Goal: Contribute content: Contribute content

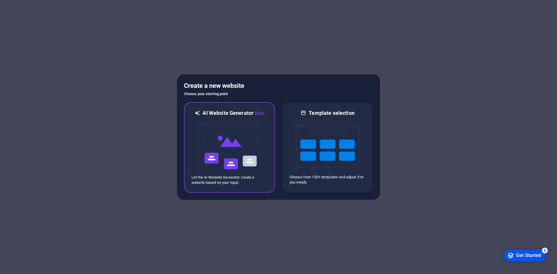
click at [235, 143] on img at bounding box center [230, 146] width 64 height 58
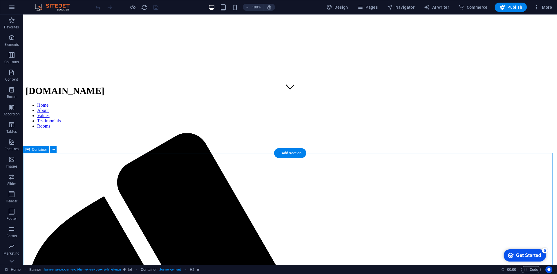
scroll to position [174, 0]
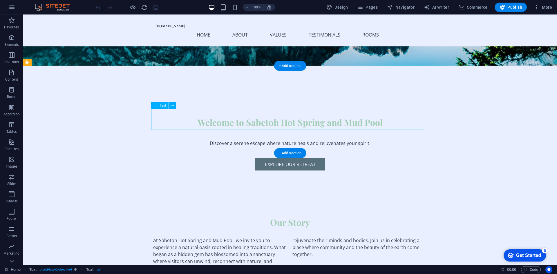
click at [185, 237] on div "At Sabetoh Hot Spring and Mud Pool, we invite you to experience a natural oasis…" at bounding box center [290, 251] width 274 height 28
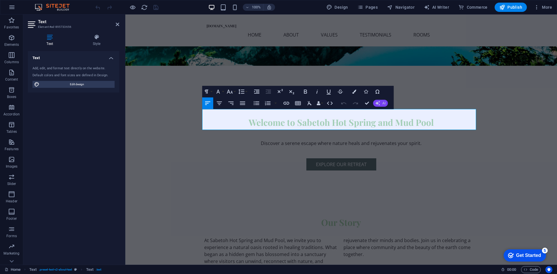
click at [382, 103] on button "AI" at bounding box center [380, 103] width 15 height 7
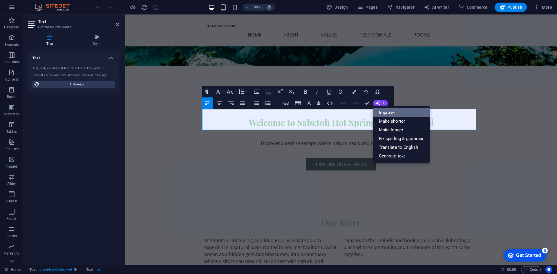
click at [387, 114] on link "Improve" at bounding box center [401, 112] width 57 height 9
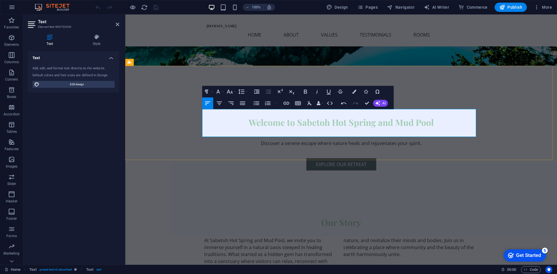
click at [364, 237] on p "At Sabetoh Hot Spring and Mud Pool, we invite you to immerse yourself in a natu…" at bounding box center [341, 251] width 274 height 28
click at [334, 237] on p "At Sabetoh Hot Spring and Mud Pool, we invite you to immerse yourself in a natu…" at bounding box center [341, 251] width 274 height 28
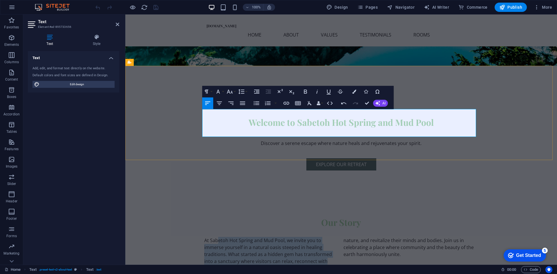
drag, startPoint x: 330, startPoint y: 133, endPoint x: 354, endPoint y: 122, distance: 26.5
click at [217, 237] on p "At Sabetoh Hot Spring and Mud Pool, we invite you to immerse yourself in a natu…" at bounding box center [341, 251] width 274 height 28
click at [276, 237] on p "At Sabetoh Hot Spring and Mud Pool, we invite you to immerse yourself in a natu…" at bounding box center [341, 251] width 274 height 28
drag, startPoint x: 327, startPoint y: 134, endPoint x: 190, endPoint y: 109, distance: 138.8
click at [190, 194] on div "Our Story At Sabetoh Hot Spring and Mud Pool, we invite you to immerse yourself…" at bounding box center [341, 241] width 432 height 94
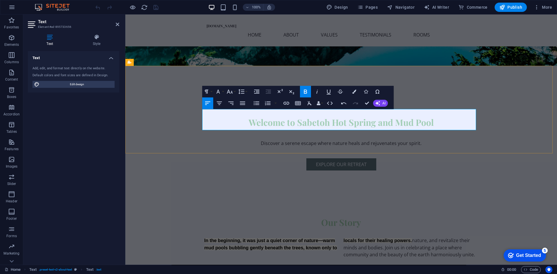
click at [412, 237] on p "In the beginning, it was just a quiet corner of nature—warm mud pools bubbling …" at bounding box center [341, 247] width 274 height 21
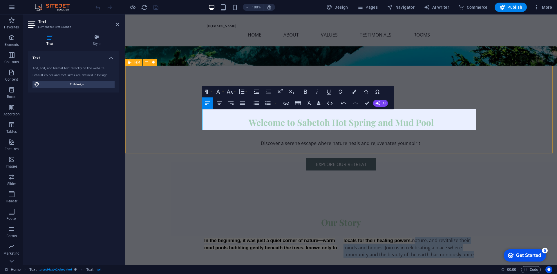
drag, startPoint x: 411, startPoint y: 113, endPoint x: 469, endPoint y: 132, distance: 60.7
click at [469, 194] on div "Our Story In the beginning, it was just a quiet corner of nature—warm mud pools…" at bounding box center [341, 238] width 432 height 88
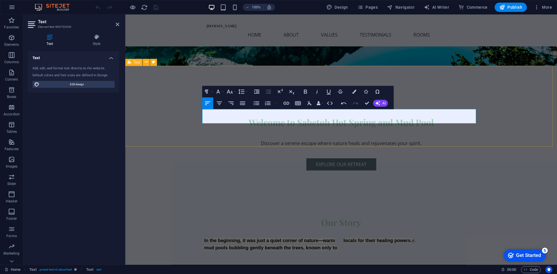
click at [410, 194] on div "Our Story In the beginning, it was just a quiet corner of nature—warm mud pools…" at bounding box center [341, 234] width 432 height 81
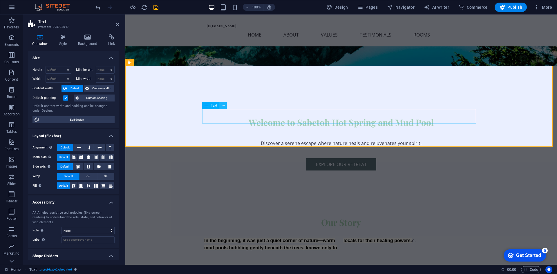
click at [223, 106] on icon at bounding box center [223, 105] width 3 height 6
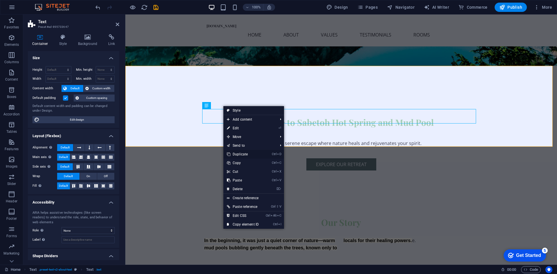
click at [248, 156] on link "Ctrl D Duplicate" at bounding box center [243, 154] width 39 height 9
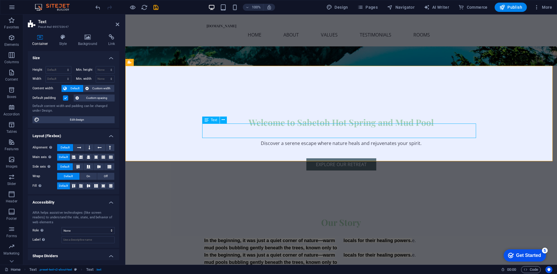
click at [339, 252] on div "In the beginning, it was just a quiet corner of nature—warm mud pools bubbling …" at bounding box center [341, 259] width 274 height 15
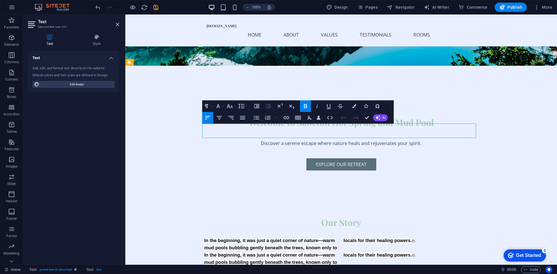
drag, startPoint x: 338, startPoint y: 134, endPoint x: 221, endPoint y: 126, distance: 117.8
click at [221, 252] on div "In the beginning, it was just a quiet corner of nature—warm mud pools bubbling …" at bounding box center [341, 259] width 274 height 15
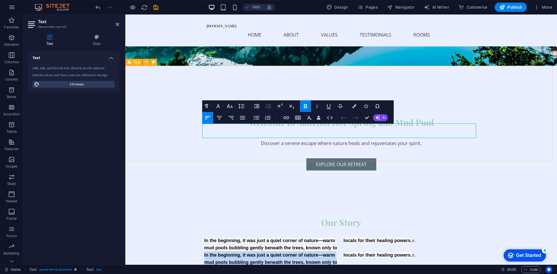
drag, startPoint x: 335, startPoint y: 135, endPoint x: 244, endPoint y: 131, distance: 91.0
click at [188, 194] on div "Our Story In the beginning, it was just a quiet corner of nature—warm mud pools…" at bounding box center [341, 242] width 432 height 96
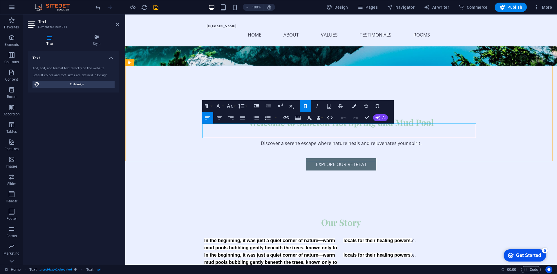
click at [422, 252] on p "In the beginning, it was just a quiet corner of nature—warm mud pools bubbling …" at bounding box center [341, 259] width 274 height 15
drag, startPoint x: 422, startPoint y: 130, endPoint x: 183, endPoint y: 125, distance: 239.8
click at [183, 194] on div "Our Story In the beginning, it was just a quiet corner of nature—warm mud pools…" at bounding box center [341, 242] width 432 height 96
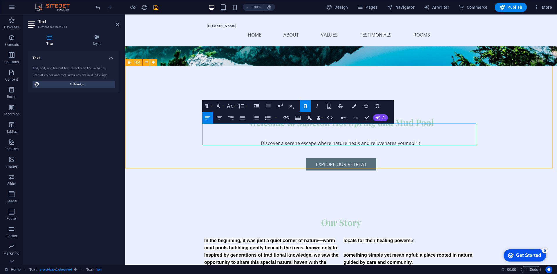
click at [505, 194] on div "Our Story In the beginning, it was just a quiet corner of nature—warm mud pools…" at bounding box center [341, 245] width 432 height 103
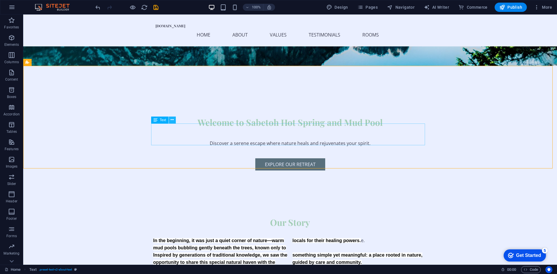
click at [173, 120] on icon at bounding box center [172, 120] width 3 height 6
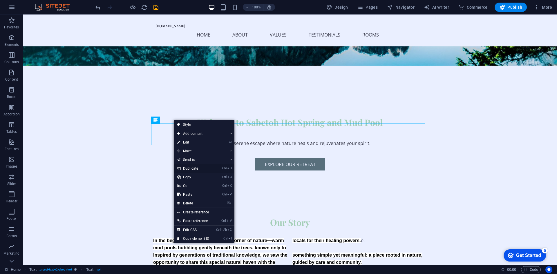
click at [190, 168] on link "Ctrl D Duplicate" at bounding box center [193, 168] width 39 height 9
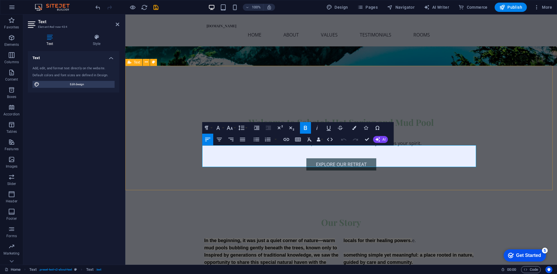
drag, startPoint x: 426, startPoint y: 158, endPoint x: 195, endPoint y: 141, distance: 231.7
click at [195, 194] on div "Our Story In the beginning, it was just a quiet corner of nature—warm mud pools…" at bounding box center [341, 256] width 432 height 125
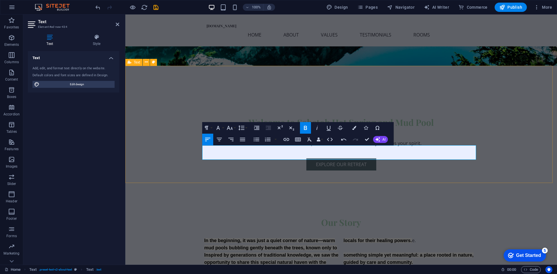
click at [366, 194] on div "Our Story In the beginning, it was just a quiet corner of nature—warm mud pools…" at bounding box center [341, 252] width 432 height 117
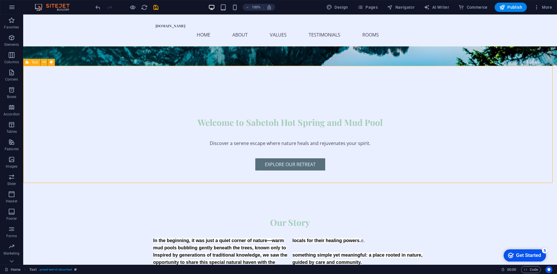
click at [365, 194] on div "Our Story In the beginning, it was just a quiet corner of nature—warm mud pools…" at bounding box center [290, 252] width 534 height 117
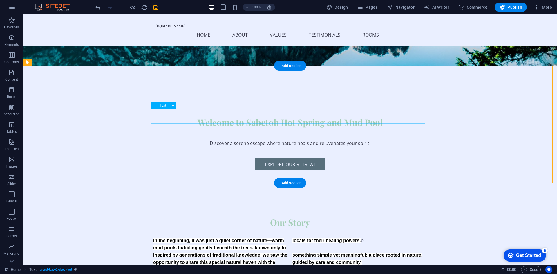
click at [302, 237] on div "In the beginning, it was just a quiet corner of nature—warm mud pools bubbling …" at bounding box center [290, 244] width 274 height 15
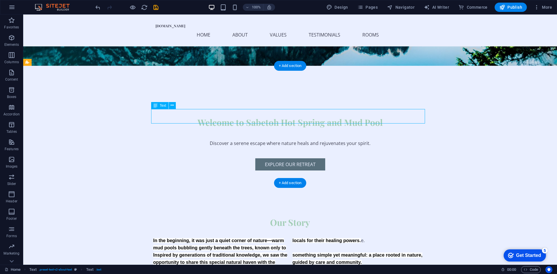
click at [302, 237] on div "In the beginning, it was just a quiet corner of nature—warm mud pools bubbling …" at bounding box center [290, 244] width 274 height 15
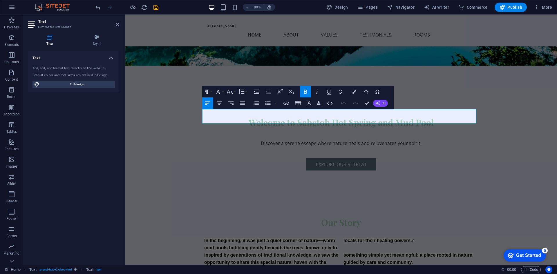
click at [383, 105] on span "AI" at bounding box center [384, 103] width 3 height 3
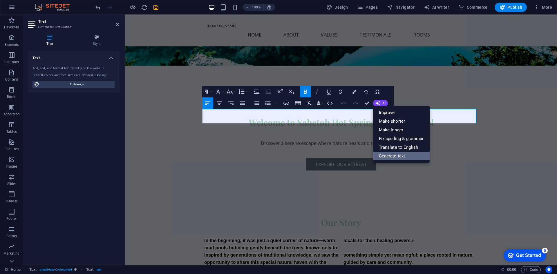
click at [388, 156] on link "Generate text" at bounding box center [401, 156] width 57 height 9
select select "English"
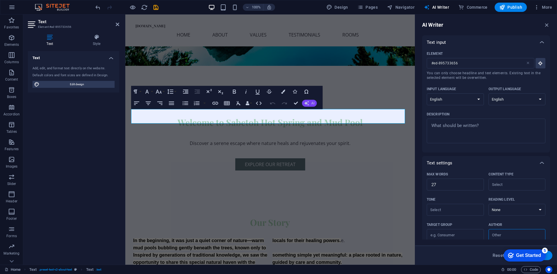
click at [311, 103] on button "AI" at bounding box center [309, 103] width 15 height 7
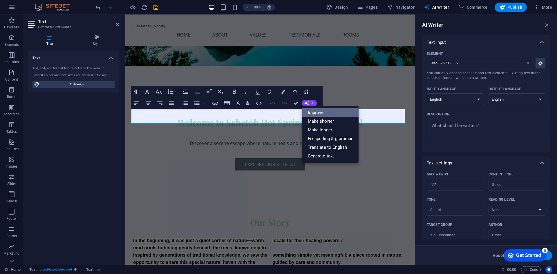
click at [326, 114] on link "Improve" at bounding box center [330, 112] width 57 height 9
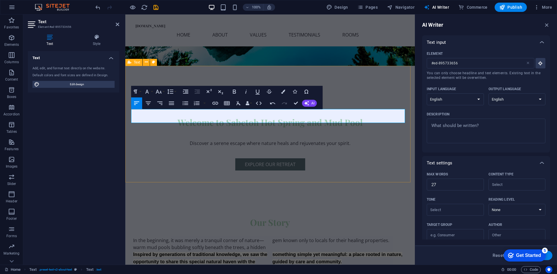
click at [266, 194] on div "Our Story In the beginning, it was merely a tranquil corner of nature—warm mud …" at bounding box center [270, 252] width 290 height 117
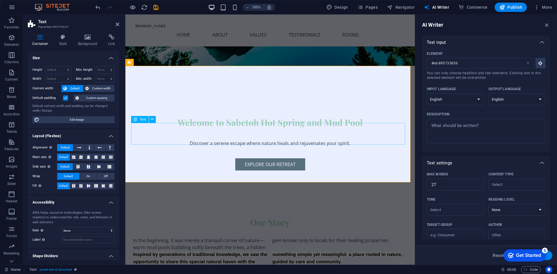
click at [305, 251] on div "Inspired by generations of traditional knowledge, we saw the opportunity to sha…" at bounding box center [270, 262] width 274 height 22
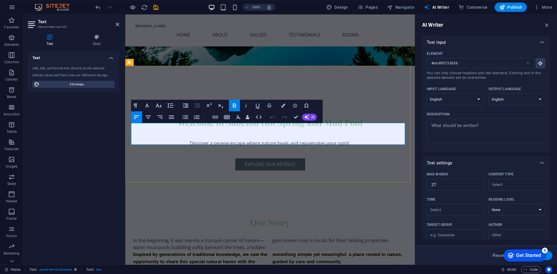
type input "#ed-new-341"
click at [311, 119] on button "AI" at bounding box center [309, 117] width 15 height 7
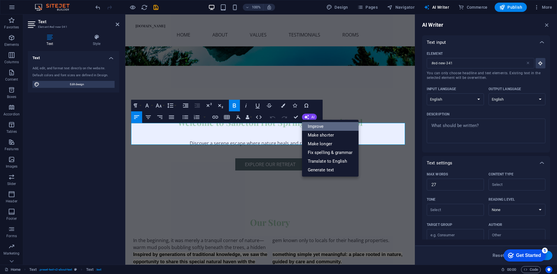
click at [312, 125] on link "Improve" at bounding box center [330, 126] width 57 height 9
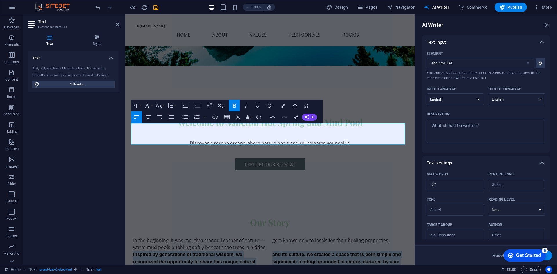
drag, startPoint x: 314, startPoint y: 141, endPoint x: 123, endPoint y: 120, distance: 193.0
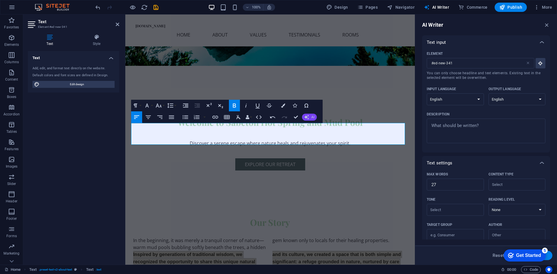
click at [311, 116] on button "AI" at bounding box center [309, 117] width 15 height 7
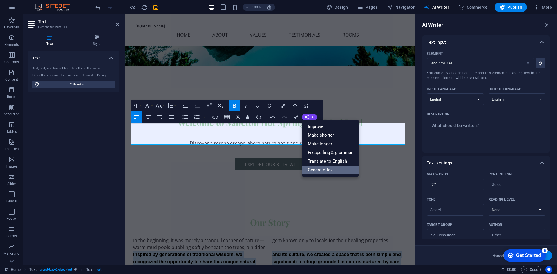
click at [321, 171] on link "Generate text" at bounding box center [330, 170] width 57 height 9
type textarea "x"
type input "48"
type textarea "x"
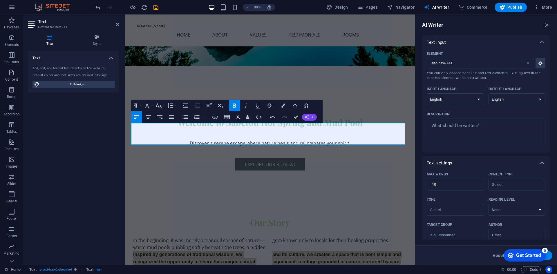
click at [310, 118] on button "AI" at bounding box center [309, 117] width 15 height 7
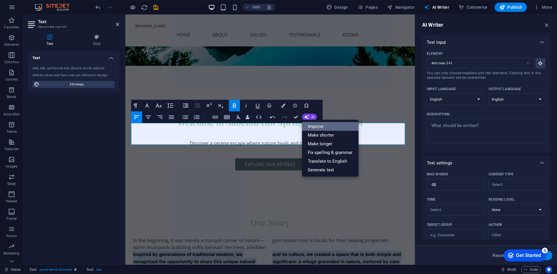
click at [315, 127] on link "Improve" at bounding box center [330, 126] width 57 height 9
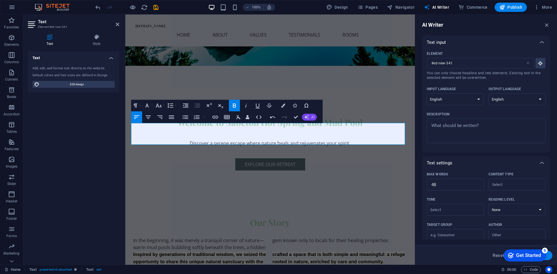
click at [313, 119] on button "AI" at bounding box center [309, 117] width 15 height 7
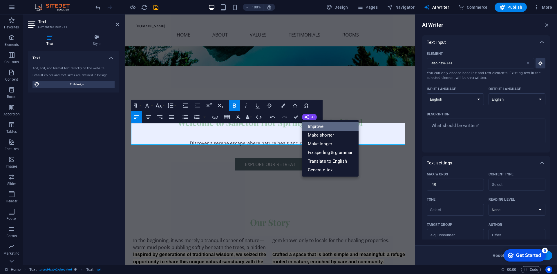
click at [320, 128] on link "Improve" at bounding box center [330, 126] width 57 height 9
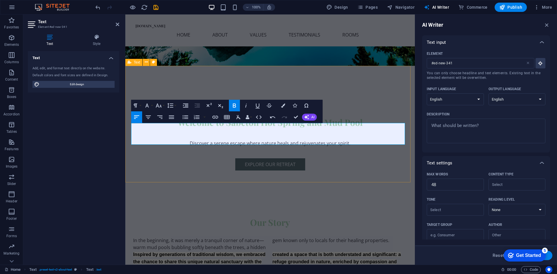
click at [307, 194] on div "Our Story In the beginning, it was merely a tranquil corner of nature—warm mud …" at bounding box center [270, 252] width 290 height 117
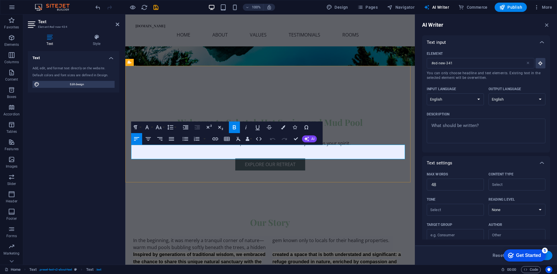
type input "#ed-new-434"
click at [310, 141] on button "AI" at bounding box center [309, 139] width 15 height 7
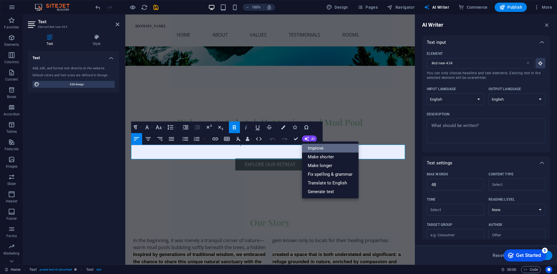
click at [316, 150] on link "Improve" at bounding box center [330, 148] width 57 height 9
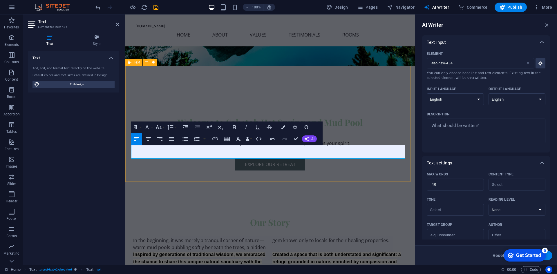
click at [282, 194] on div "Our Story In the beginning, it was merely a tranquil corner of nature—warm mud …" at bounding box center [270, 252] width 290 height 116
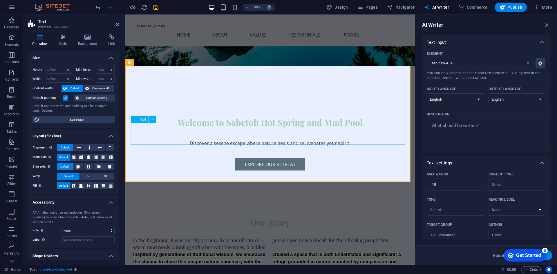
click at [305, 251] on div "Inspired by generations of traditional wisdom, we embraced the chance to share …" at bounding box center [270, 262] width 274 height 22
type input "#ed-new-341"
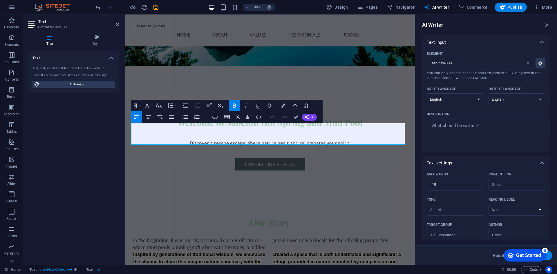
click at [311, 121] on div "Undo Redo Confirm (Ctrl+⏎) AI Improve Make shorter Make longer Fix spelling & g…" at bounding box center [292, 117] width 50 height 12
click at [311, 118] on span "AI" at bounding box center [312, 117] width 3 height 3
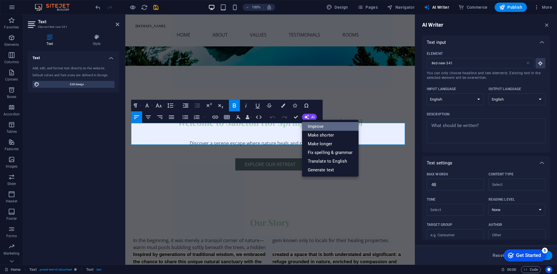
click at [314, 126] on link "Improve" at bounding box center [330, 126] width 57 height 9
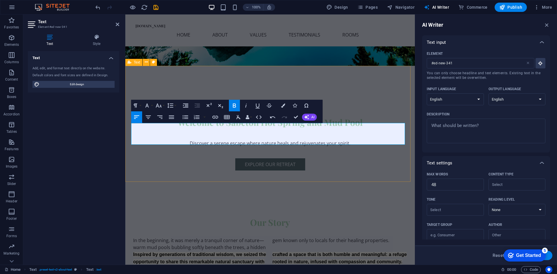
click at [326, 194] on div "Our Story In the beginning, it was merely a tranquil corner of nature—warm mud …" at bounding box center [270, 252] width 290 height 116
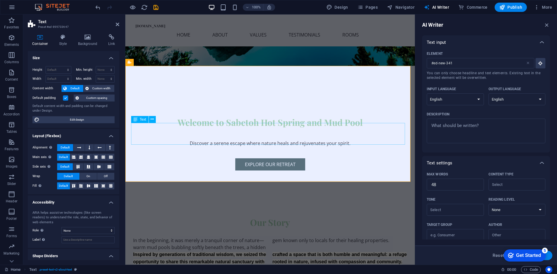
click at [283, 251] on div "Inspired by generations of traditional wisdom, we seized the opportunity to sha…" at bounding box center [270, 262] width 274 height 22
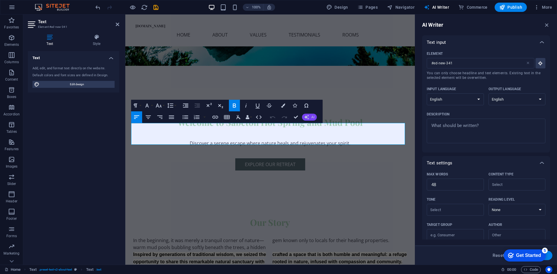
click at [313, 117] on span "AI" at bounding box center [312, 117] width 3 height 3
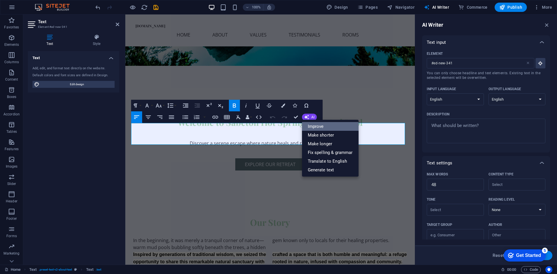
click at [316, 124] on link "Improve" at bounding box center [330, 126] width 57 height 9
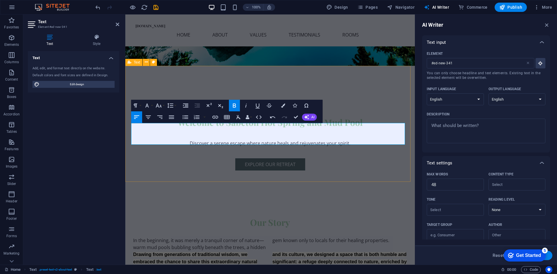
click at [289, 194] on div "Our Story In the beginning, it was merely a tranquil corner of nature—warm mud …" at bounding box center [270, 252] width 290 height 116
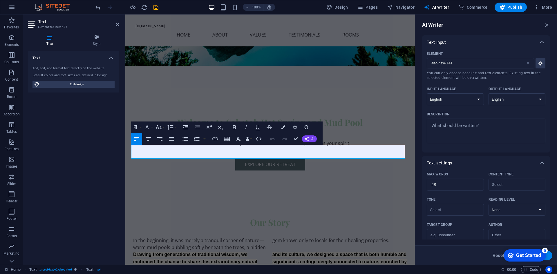
type input "#ed-new-434"
click at [310, 140] on button "AI" at bounding box center [309, 139] width 15 height 7
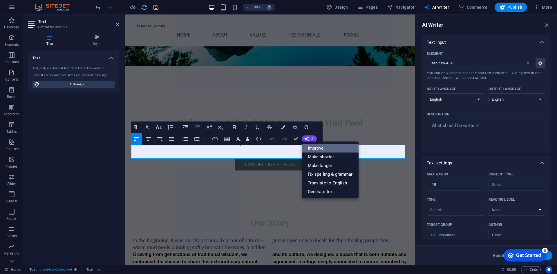
click at [315, 147] on link "Improve" at bounding box center [330, 148] width 57 height 9
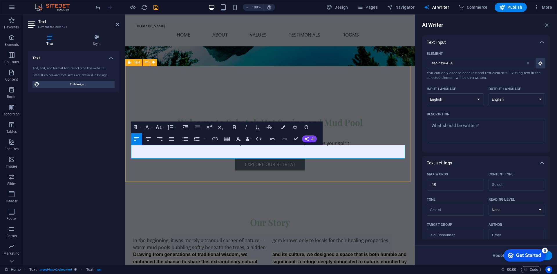
click at [268, 194] on div "Our Story In the beginning, it was merely a tranquil corner of nature—warm mud …" at bounding box center [270, 252] width 290 height 116
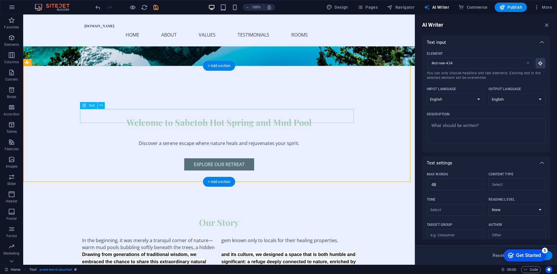
click at [305, 237] on div "In the beginning, it was merely a tranquil corner of nature—warm mud pools bubb…" at bounding box center [219, 244] width 274 height 14
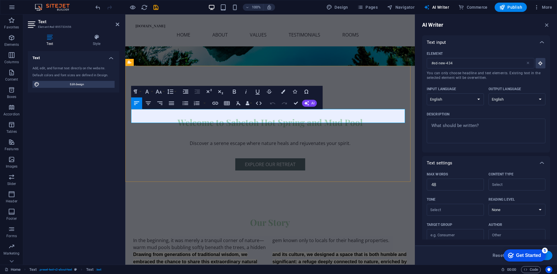
type input "#ed-895733656"
click at [311, 105] on span "AI" at bounding box center [312, 103] width 3 height 3
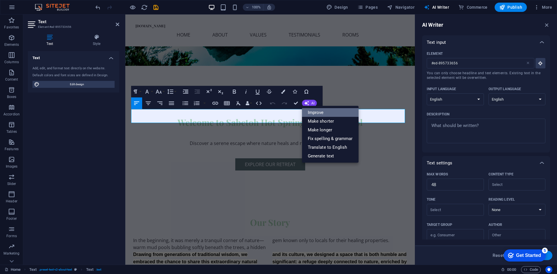
click at [315, 112] on link "Improve" at bounding box center [330, 112] width 57 height 9
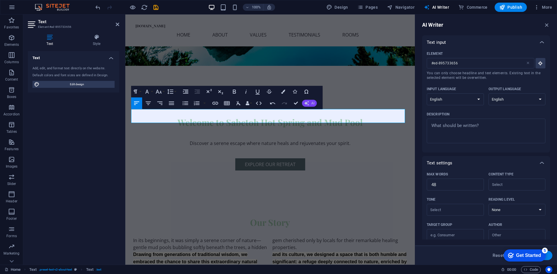
click at [308, 105] on icon "button" at bounding box center [307, 103] width 6 height 6
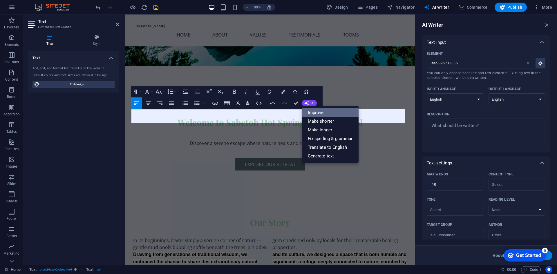
click at [311, 112] on link "Improve" at bounding box center [330, 112] width 57 height 9
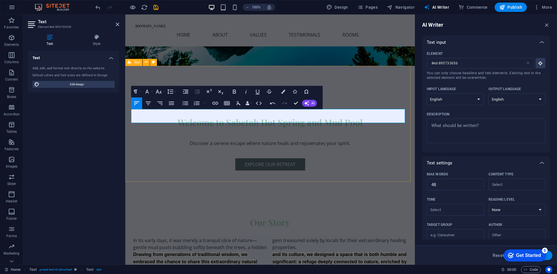
click at [266, 194] on div "Our Story In its early days, it was merely a tranquil slice of nature—gentle mu…" at bounding box center [270, 252] width 290 height 116
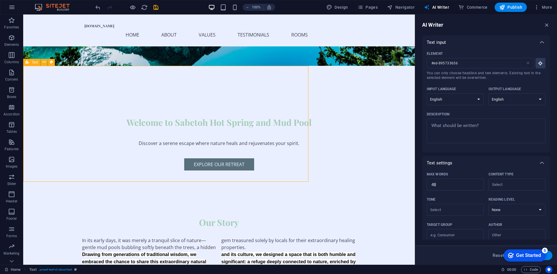
click at [266, 194] on div "Our Story In its early days, it was merely a tranquil slice of nature—gentle mu…" at bounding box center [219, 252] width 392 height 116
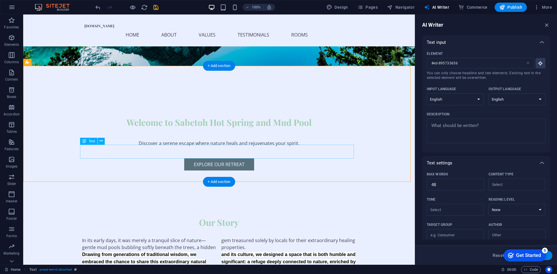
click at [102, 141] on icon at bounding box center [101, 141] width 3 height 6
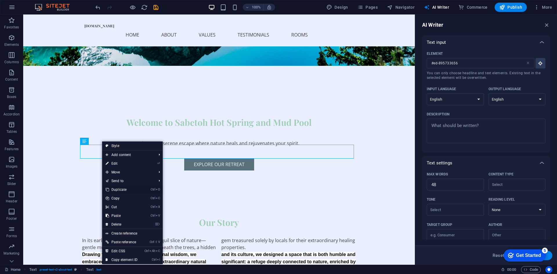
click at [122, 191] on link "Ctrl D Duplicate" at bounding box center [121, 189] width 39 height 9
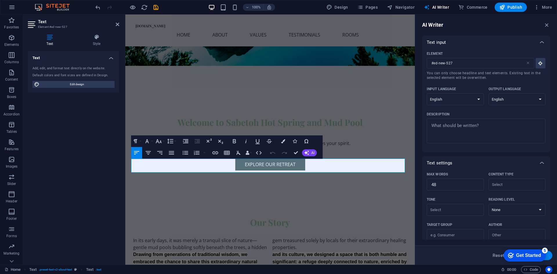
drag, startPoint x: 386, startPoint y: 163, endPoint x: 122, endPoint y: 157, distance: 264.5
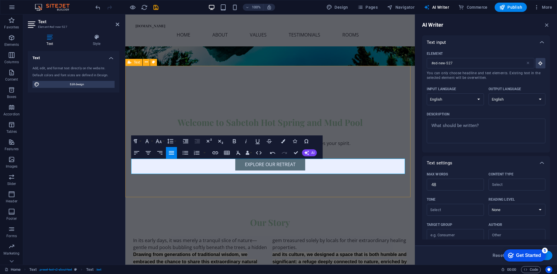
click at [245, 194] on div "Our Story In its early days, it was merely a tranquil slice of nature—gentle mu…" at bounding box center [270, 260] width 290 height 132
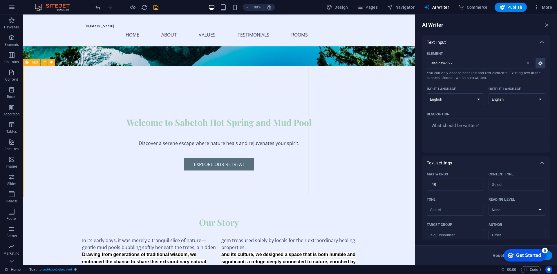
click at [245, 194] on div "Our Story In its early days, it was merely a tranquil slice of nature—gentle mu…" at bounding box center [219, 260] width 392 height 132
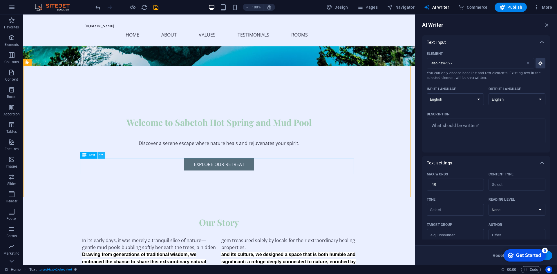
click at [102, 154] on icon at bounding box center [101, 155] width 3 height 6
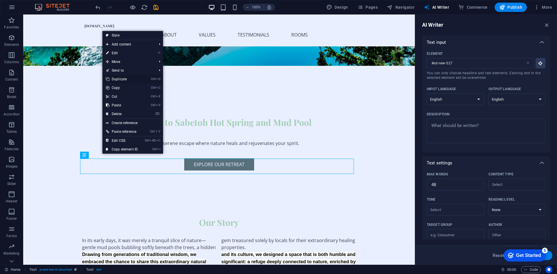
click at [120, 79] on link "Ctrl D Duplicate" at bounding box center [121, 79] width 39 height 9
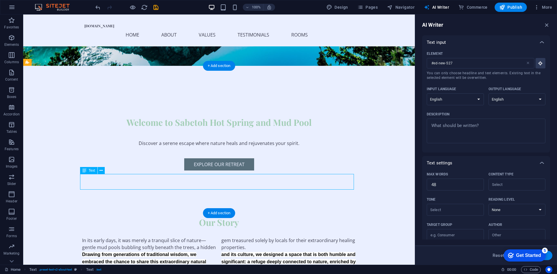
drag, startPoint x: 234, startPoint y: 186, endPoint x: 227, endPoint y: 185, distance: 7.0
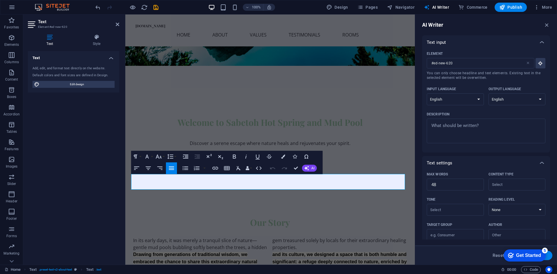
drag, startPoint x: 296, startPoint y: 185, endPoint x: 118, endPoint y: 175, distance: 178.3
click at [258, 201] on div "Our Story In its early days, it was merely a tranquil slice of nature—gentle mu…" at bounding box center [270, 267] width 290 height 147
click at [258, 202] on div "Our Story In its early days, it was merely a tranquil slice of nature—gentle mu…" at bounding box center [270, 267] width 290 height 147
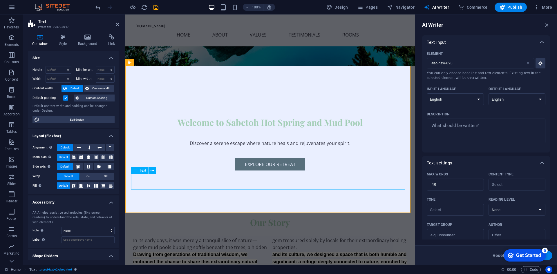
click at [151, 171] on icon at bounding box center [152, 171] width 3 height 6
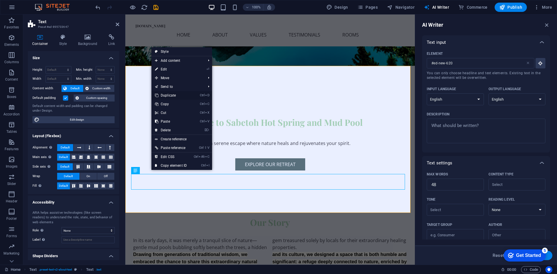
click at [174, 96] on link "Ctrl D Duplicate" at bounding box center [171, 95] width 39 height 9
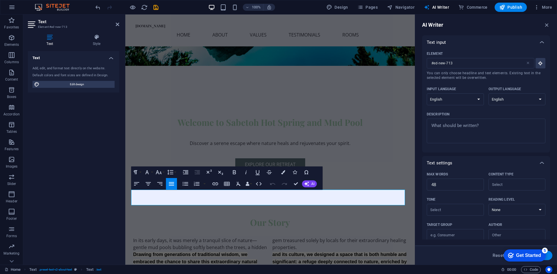
drag, startPoint x: 392, startPoint y: 194, endPoint x: 116, endPoint y: 186, distance: 276.2
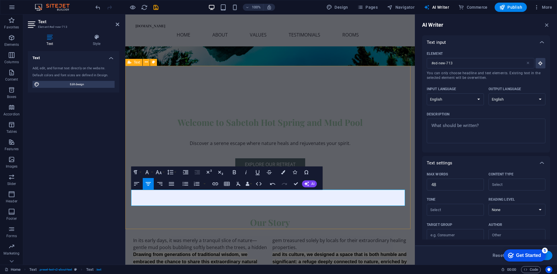
click at [273, 220] on div "Our Story In its early days, it was merely a tranquil slice of nature—gentle mu…" at bounding box center [270, 276] width 290 height 164
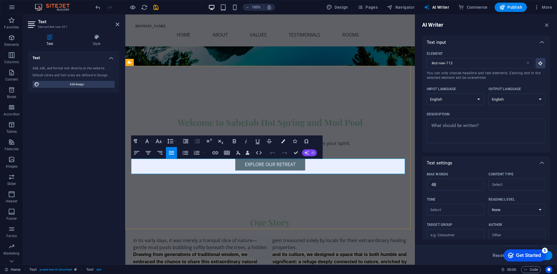
type input "#ed-new-527"
click at [312, 155] on button "AI" at bounding box center [309, 153] width 15 height 7
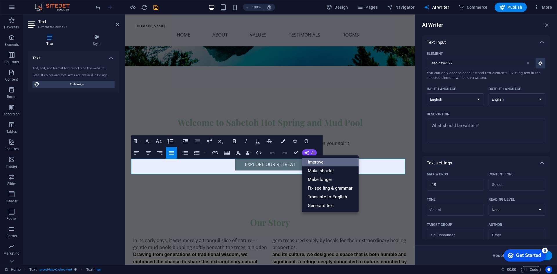
click at [314, 161] on link "Improve" at bounding box center [330, 162] width 57 height 9
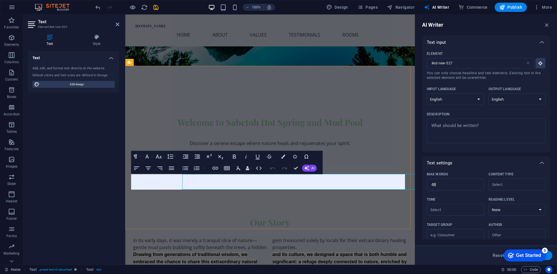
type input "#ed-new-620"
click at [307, 170] on icon "button" at bounding box center [307, 168] width 5 height 5
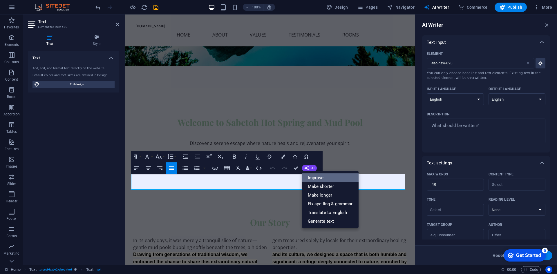
click at [319, 179] on link "Improve" at bounding box center [330, 178] width 57 height 9
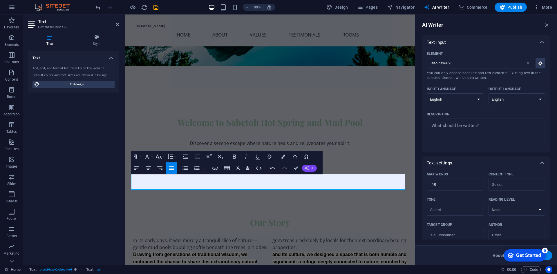
click at [311, 171] on button "AI" at bounding box center [309, 168] width 15 height 7
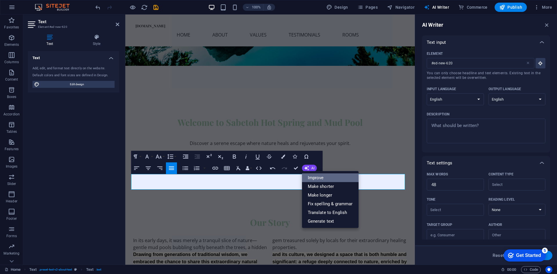
click at [314, 179] on link "Improve" at bounding box center [330, 178] width 57 height 9
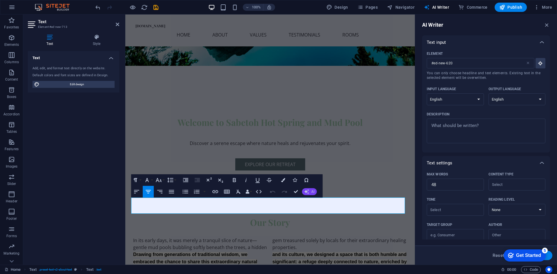
type input "#ed-new-713"
click at [312, 193] on span "AI" at bounding box center [312, 191] width 3 height 3
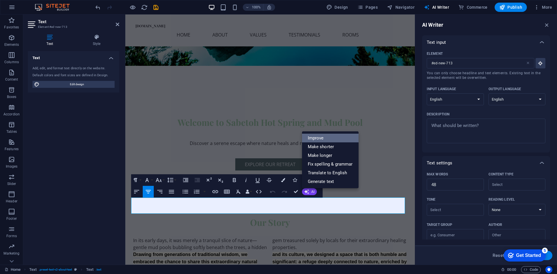
click at [321, 136] on link "Improve" at bounding box center [330, 138] width 57 height 9
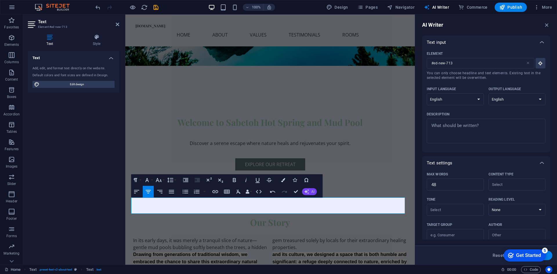
click at [311, 190] on span "AI" at bounding box center [312, 191] width 3 height 3
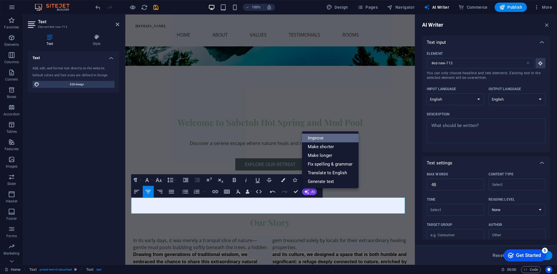
click at [322, 138] on link "Improve" at bounding box center [330, 138] width 57 height 9
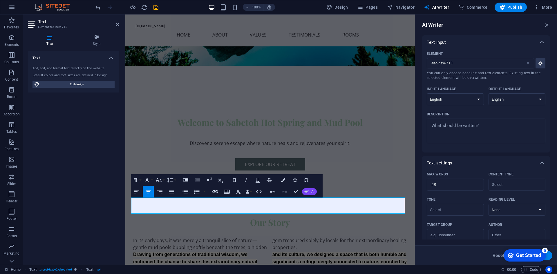
click at [307, 191] on icon "button" at bounding box center [306, 191] width 5 height 5
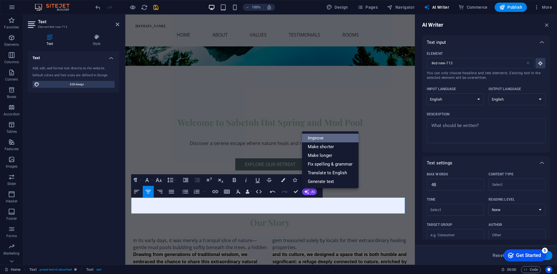
click at [317, 139] on link "Improve" at bounding box center [330, 138] width 57 height 9
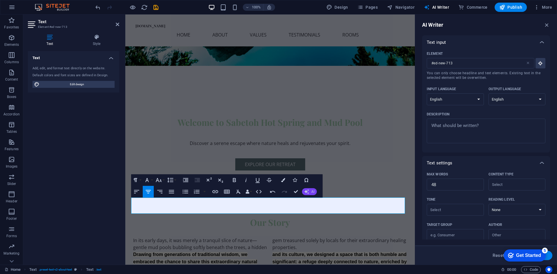
click at [310, 193] on button "AI" at bounding box center [309, 191] width 15 height 7
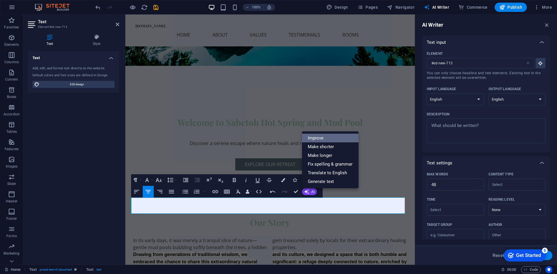
click at [320, 138] on link "Improve" at bounding box center [330, 138] width 57 height 9
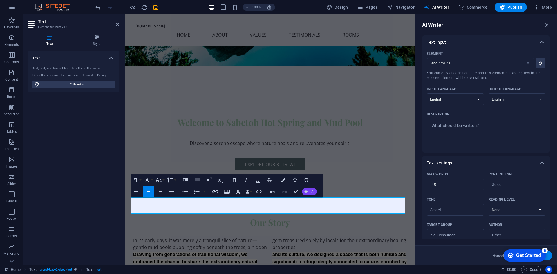
click at [308, 193] on icon "button" at bounding box center [306, 191] width 5 height 5
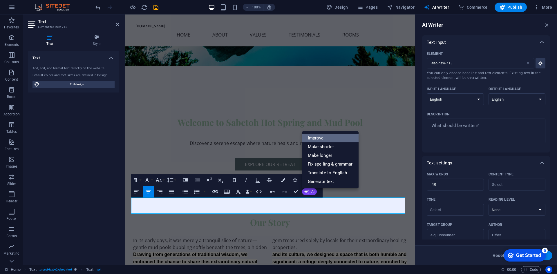
click at [318, 138] on link "Improve" at bounding box center [330, 138] width 57 height 9
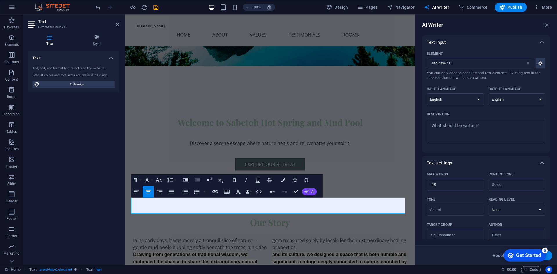
click at [309, 192] on icon "button" at bounding box center [307, 192] width 6 height 6
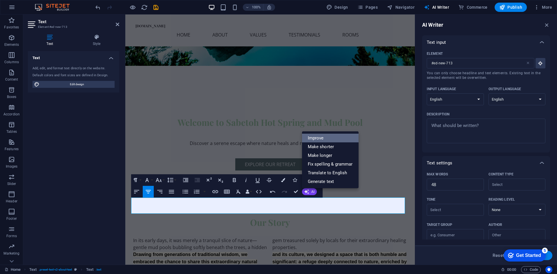
click at [320, 137] on link "Improve" at bounding box center [330, 138] width 57 height 9
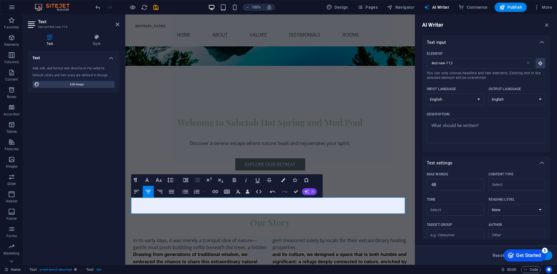
click at [308, 192] on icon "button" at bounding box center [306, 191] width 5 height 5
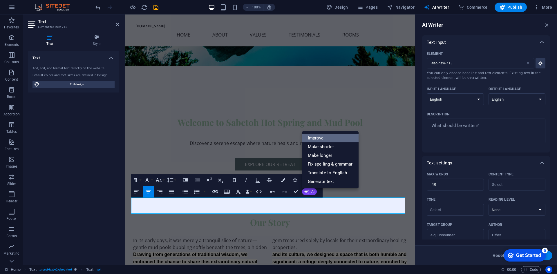
click at [318, 138] on link "Improve" at bounding box center [330, 138] width 57 height 9
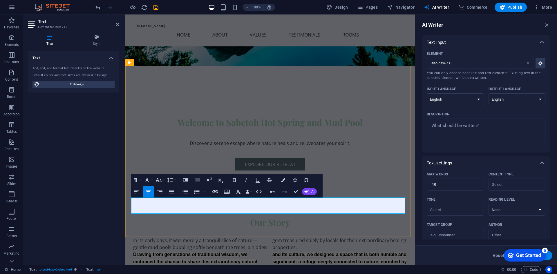
drag, startPoint x: 371, startPoint y: 202, endPoint x: 102, endPoint y: 196, distance: 269.2
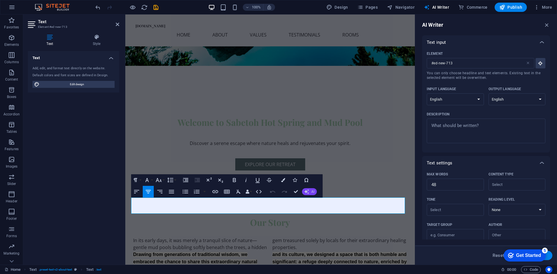
click at [314, 193] on span "AI" at bounding box center [312, 191] width 3 height 3
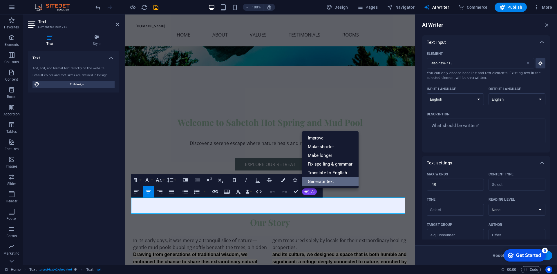
click at [325, 182] on link "Generate text" at bounding box center [330, 181] width 57 height 9
type textarea "x"
type input "15"
type textarea "x"
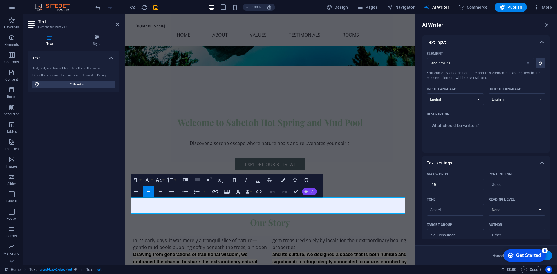
click at [308, 195] on button "AI" at bounding box center [309, 191] width 15 height 7
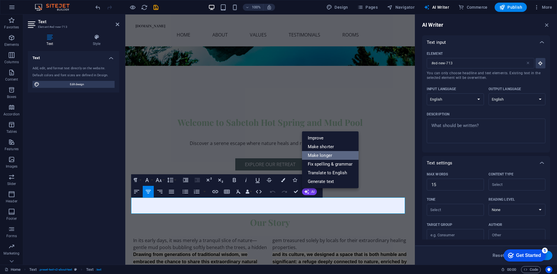
click at [324, 155] on link "Make longer" at bounding box center [330, 155] width 57 height 9
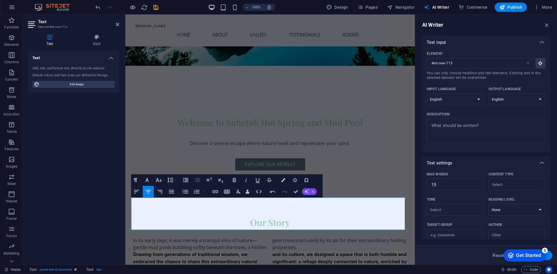
click at [311, 194] on span "AI" at bounding box center [312, 191] width 3 height 3
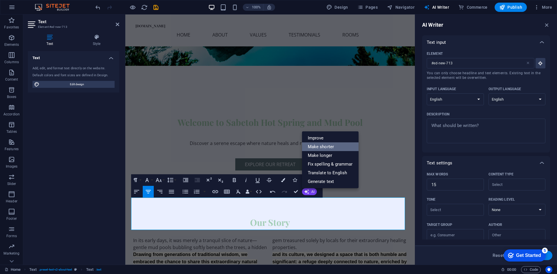
click at [319, 148] on link "Make shorter" at bounding box center [330, 147] width 57 height 9
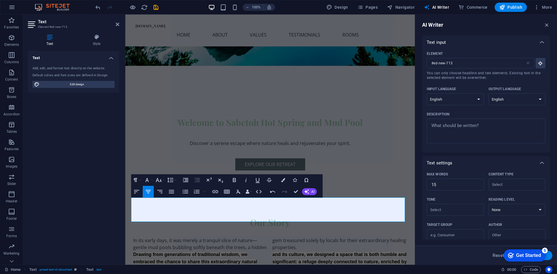
drag, startPoint x: 392, startPoint y: 218, endPoint x: 118, endPoint y: 200, distance: 274.6
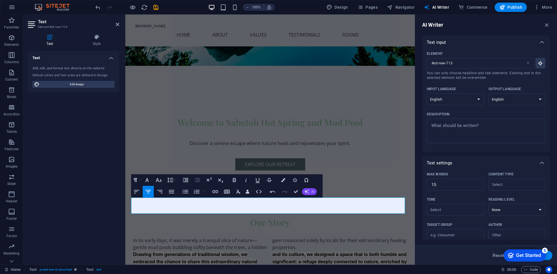
click at [309, 192] on icon "button" at bounding box center [306, 191] width 5 height 5
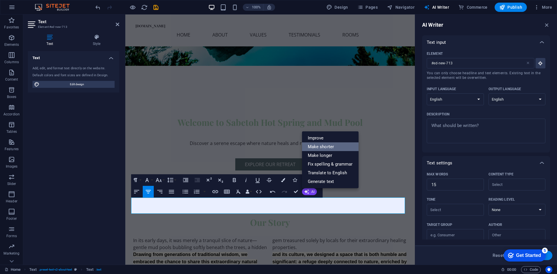
click at [324, 150] on link "Make shorter" at bounding box center [330, 147] width 57 height 9
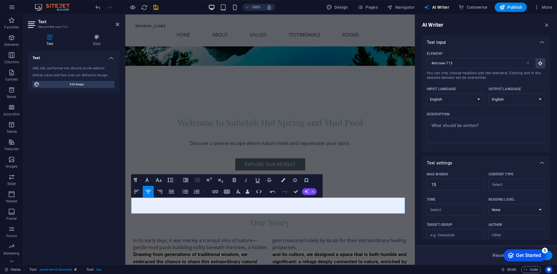
click at [308, 193] on icon "button" at bounding box center [307, 192] width 5 height 5
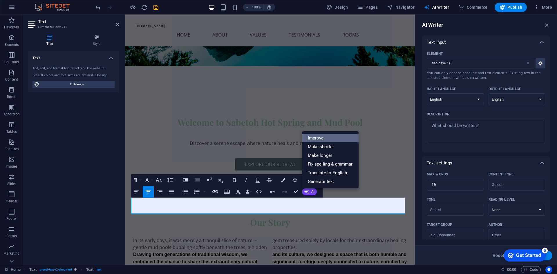
click at [318, 136] on link "Improve" at bounding box center [330, 138] width 57 height 9
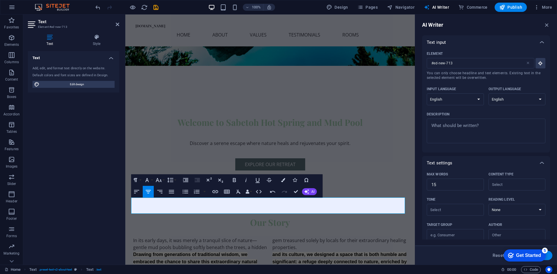
drag, startPoint x: 253, startPoint y: 211, endPoint x: 110, endPoint y: 197, distance: 143.8
click at [307, 193] on icon "button" at bounding box center [307, 192] width 6 height 6
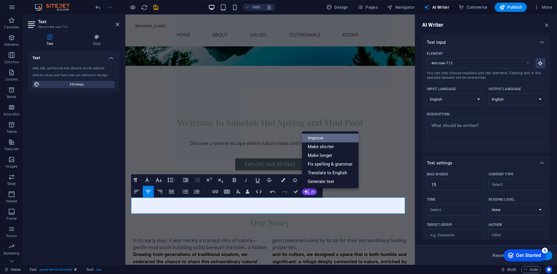
click at [321, 136] on link "Improve" at bounding box center [330, 138] width 57 height 9
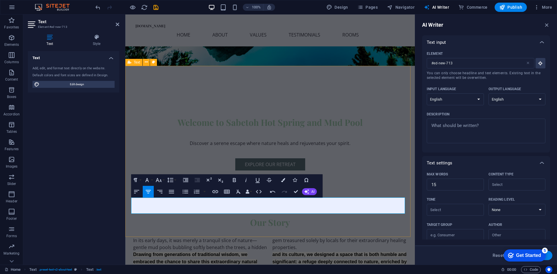
drag, startPoint x: 272, startPoint y: 226, endPoint x: 375, endPoint y: 228, distance: 102.8
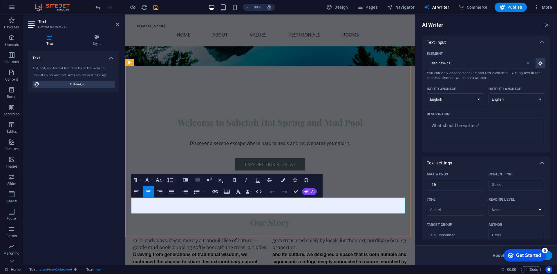
drag, startPoint x: 328, startPoint y: 201, endPoint x: 336, endPoint y: 201, distance: 8.7
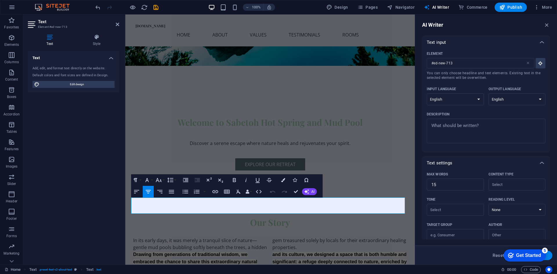
drag, startPoint x: 379, startPoint y: 202, endPoint x: 232, endPoint y: 214, distance: 147.4
copy h2 "We are proud to be 100% locally owned and operated, offering the Sabeto Hot Spr…"
click at [309, 192] on button "AI" at bounding box center [309, 191] width 15 height 7
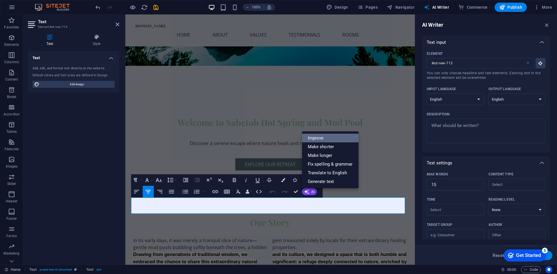
click at [320, 141] on link "Improve" at bounding box center [330, 138] width 57 height 9
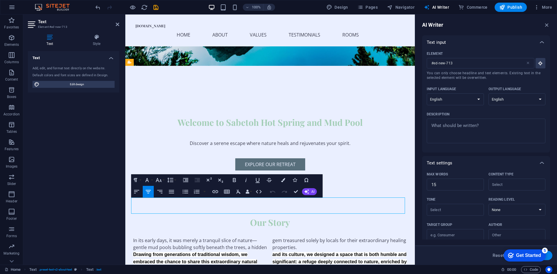
drag, startPoint x: 274, startPoint y: 210, endPoint x: 215, endPoint y: 211, distance: 58.7
drag, startPoint x: 401, startPoint y: 201, endPoint x: 125, endPoint y: 205, distance: 276.7
copy h2 "We take pride in being 100% locally owned and operated, providing the Sabeto Ho…"
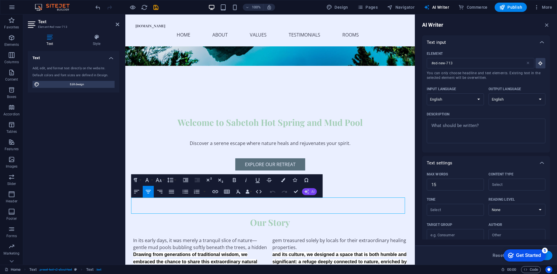
click at [313, 193] on span "AI" at bounding box center [312, 191] width 3 height 3
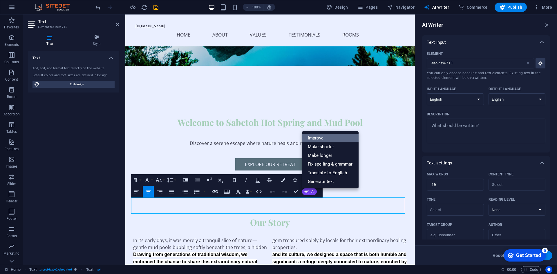
click at [328, 139] on link "Improve" at bounding box center [330, 138] width 57 height 9
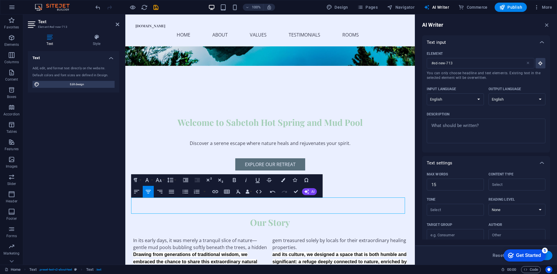
click at [311, 196] on div "Undo Redo Confirm (Ctrl+⏎) AI Improve Make shorter Make longer Fix spelling & g…" at bounding box center [292, 192] width 50 height 12
click at [311, 195] on button "AI" at bounding box center [309, 191] width 15 height 7
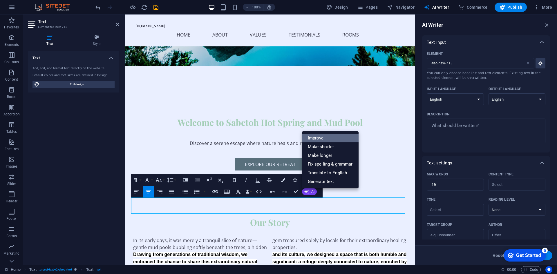
click at [326, 137] on link "Improve" at bounding box center [330, 138] width 57 height 9
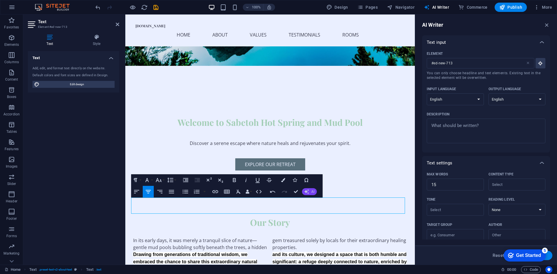
click at [309, 195] on button "AI" at bounding box center [309, 191] width 15 height 7
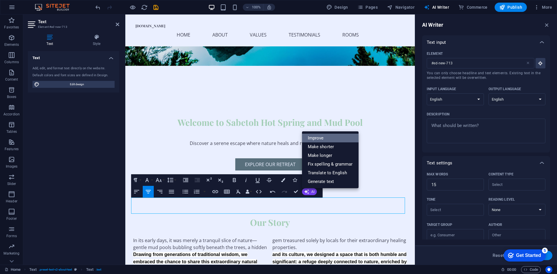
click at [320, 138] on link "Improve" at bounding box center [330, 138] width 57 height 9
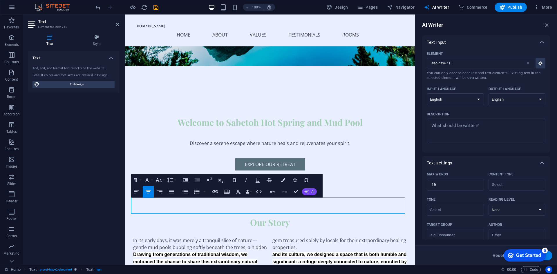
click at [306, 192] on icon "button" at bounding box center [307, 192] width 6 height 6
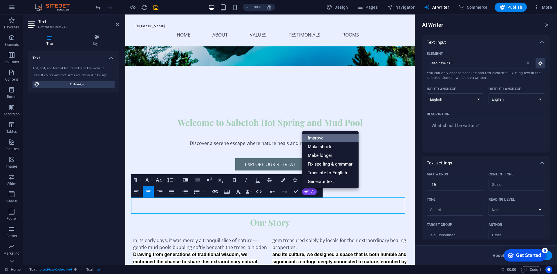
click at [320, 138] on link "Improve" at bounding box center [330, 138] width 57 height 9
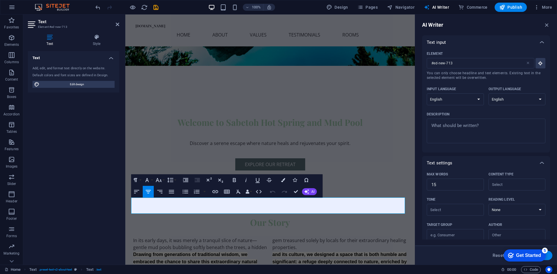
drag, startPoint x: 403, startPoint y: 203, endPoint x: 249, endPoint y: 217, distance: 154.6
copy h2 "We take pride in being completely locally owned and operated, providing Sabeto …"
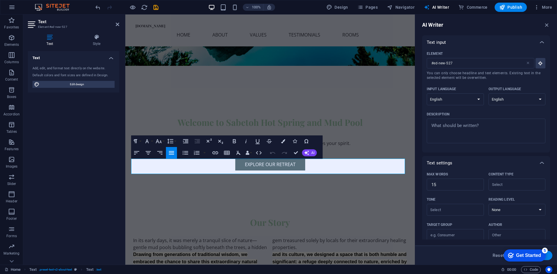
drag, startPoint x: 395, startPoint y: 172, endPoint x: 250, endPoint y: 172, distance: 145.7
copy h2 "Immerse yourself in [GEOGRAPHIC_DATA]’s rejuvenating mud pools, where the warm,…"
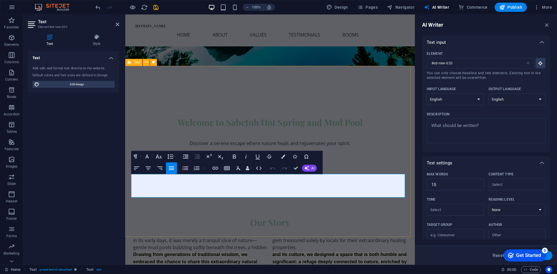
drag, startPoint x: 399, startPoint y: 187, endPoint x: 129, endPoint y: 181, distance: 270.0
copy h2 "Escape to a romantic getaway designed for couples, honeymooners, and resort gue…"
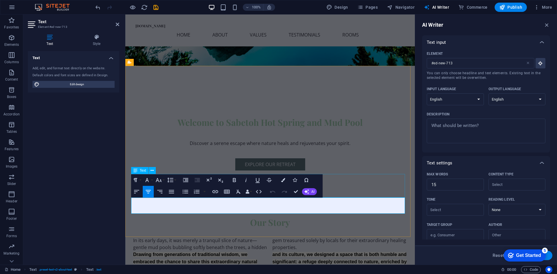
drag, startPoint x: 262, startPoint y: 209, endPoint x: 134, endPoint y: 196, distance: 128.5
click at [177, 237] on div "In its early days, it was merely a tranquil slice of nature—gentle mud pools bu…" at bounding box center [270, 244] width 274 height 14
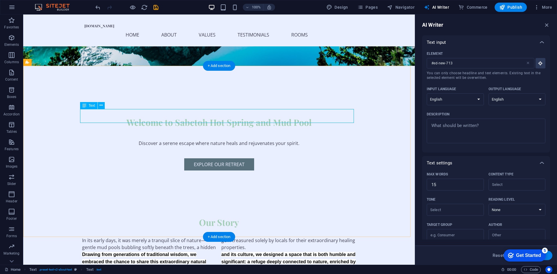
click at [246, 237] on div "In its early days, it was merely a tranquil slice of nature—gentle mud pools bu…" at bounding box center [219, 244] width 274 height 14
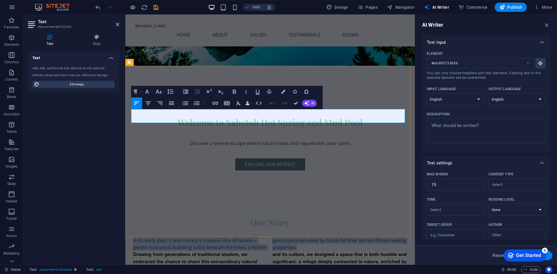
drag, startPoint x: 301, startPoint y: 121, endPoint x: 131, endPoint y: 113, distance: 170.6
click at [133, 237] on p "In its early days, it was merely a tranquil slice of nature—gentle mud pools bu…" at bounding box center [270, 244] width 274 height 14
copy p "In its early days, it was merely a tranquil slice of nature—gentle mud pools bu…"
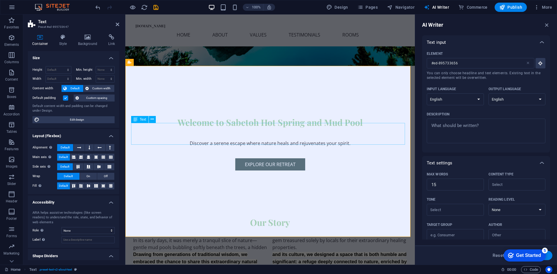
click at [332, 251] on div "Drawing from generations of traditional wisdom, we embraced the chance to share…" at bounding box center [270, 262] width 274 height 22
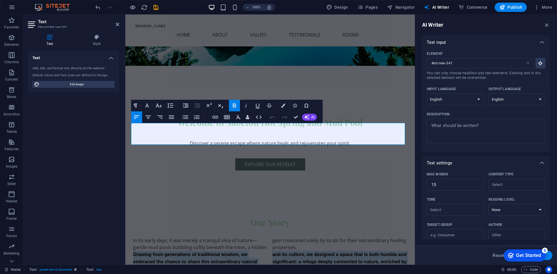
drag, startPoint x: 341, startPoint y: 141, endPoint x: 119, endPoint y: 125, distance: 222.7
copy strong "Drawing from generations of traditional wisdom, we embraced the chance to share…"
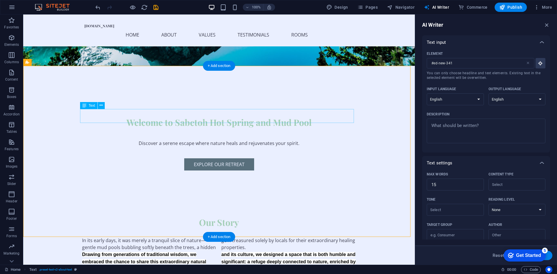
click at [236, 237] on div "In its early days, it was merely a tranquil slice of nature—gentle mud pools bu…" at bounding box center [219, 244] width 274 height 14
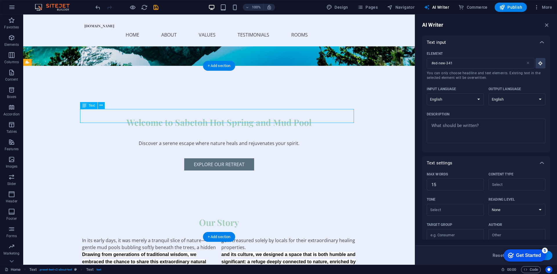
click at [236, 237] on div "In its early days, it was merely a tranquil slice of nature—gentle mud pools bu…" at bounding box center [219, 244] width 274 height 14
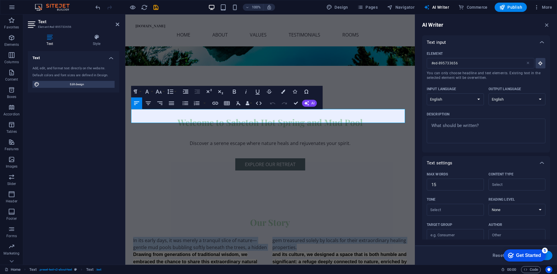
drag, startPoint x: 303, startPoint y: 120, endPoint x: 121, endPoint y: 111, distance: 182.2
copy p "In its early days, it was merely a tranquil slice of nature—gentle mud pools bu…"
click at [157, 251] on div "Drawing from generations of traditional wisdom, we embraced the chance to share…" at bounding box center [270, 262] width 274 height 22
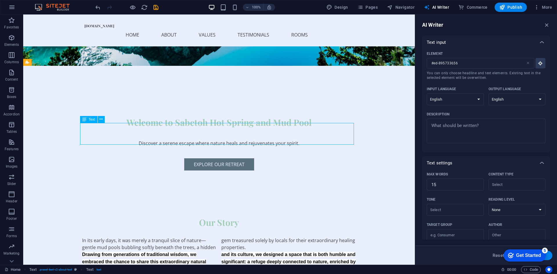
click at [295, 251] on div "Drawing from generations of traditional wisdom, we embraced the chance to share…" at bounding box center [219, 262] width 274 height 22
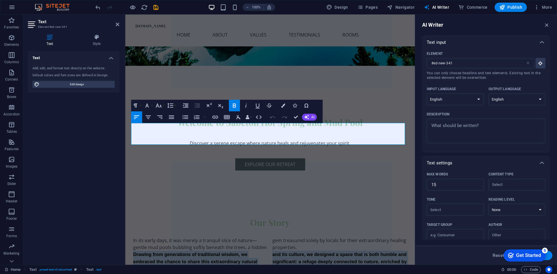
drag, startPoint x: 345, startPoint y: 142, endPoint x: 120, endPoint y: 122, distance: 225.9
copy strong "Drawing from generations of traditional wisdom, we embraced the chance to share…"
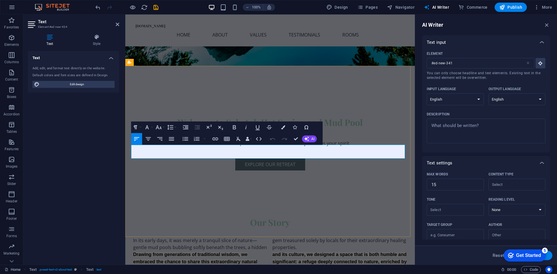
type input "#ed-new-434"
drag, startPoint x: 385, startPoint y: 149, endPoint x: 123, endPoint y: 148, distance: 261.6
copy p "Throughout the years, we have evolved while staying true to what truly matters.…"
